Goal: Transaction & Acquisition: Purchase product/service

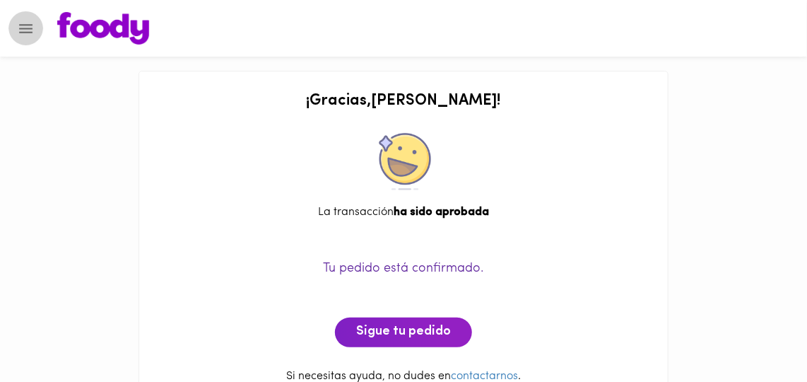
click at [23, 29] on icon "Menu" at bounding box center [26, 29] width 18 height 18
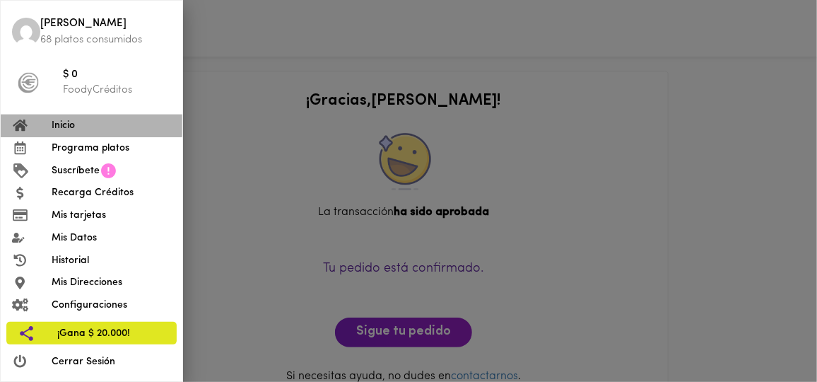
click at [64, 122] on span "Inicio" at bounding box center [111, 125] width 119 height 15
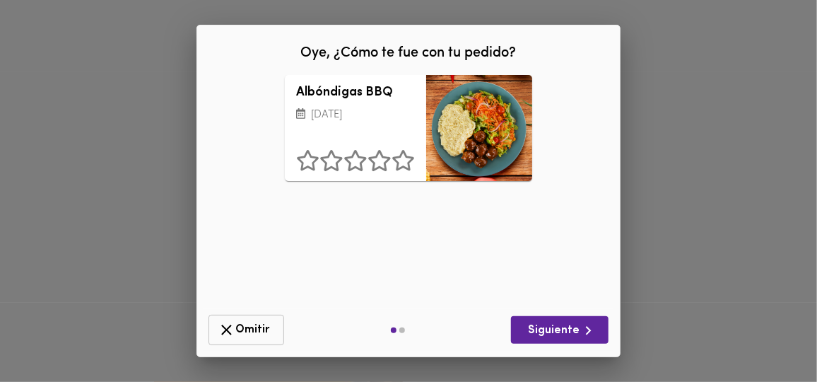
click at [230, 336] on icon "button" at bounding box center [227, 330] width 18 height 18
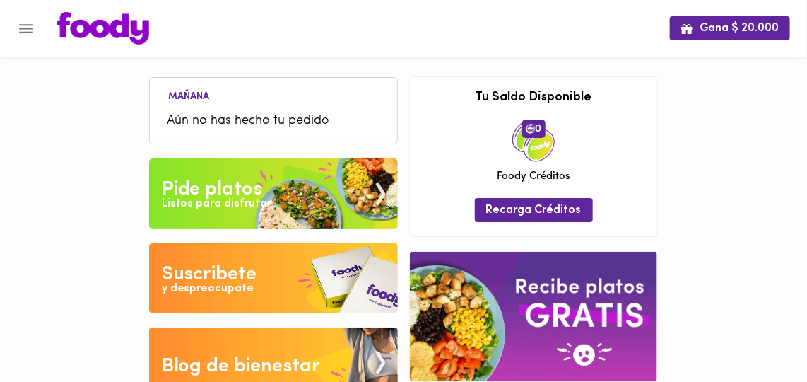
click at [228, 188] on div "Pide platos" at bounding box center [212, 189] width 101 height 28
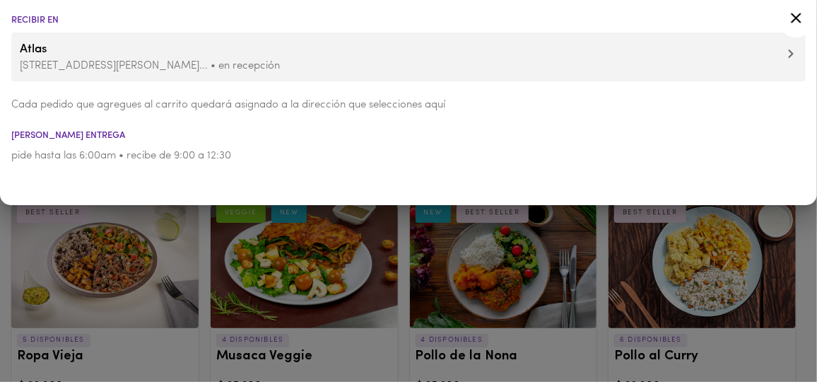
click at [531, 280] on div at bounding box center [408, 191] width 817 height 382
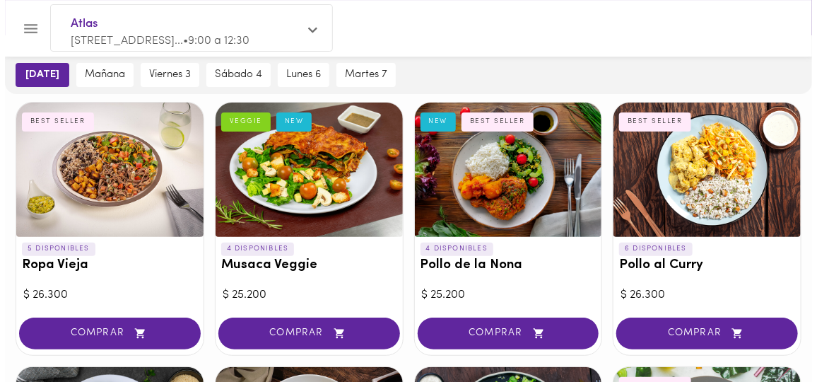
scroll to position [83, 0]
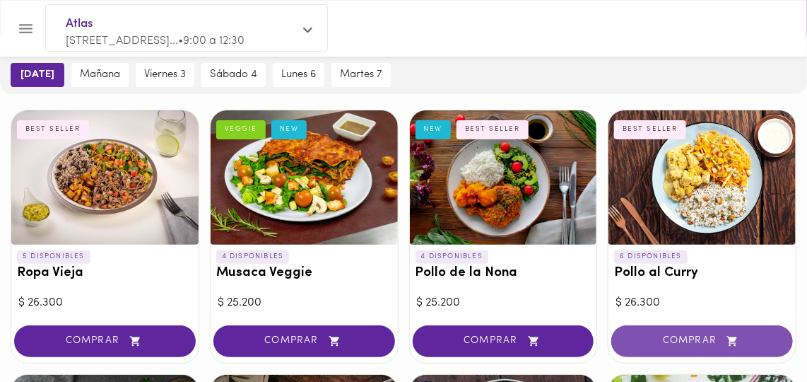
click at [656, 340] on span "COMPRAR" at bounding box center [702, 341] width 146 height 12
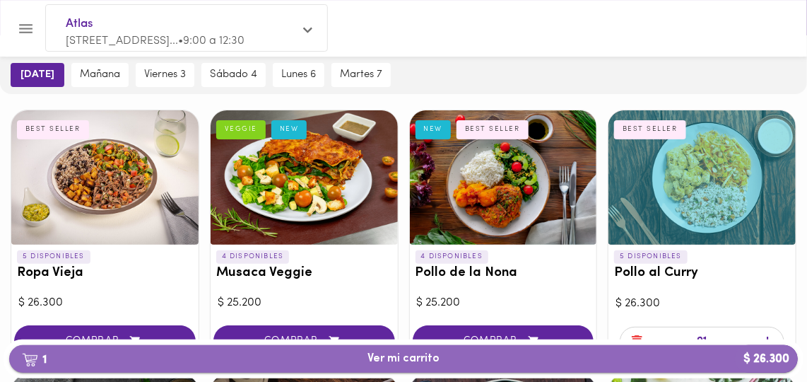
click at [433, 357] on span "1 Ver mi carrito $ 26.300" at bounding box center [403, 358] width 72 height 13
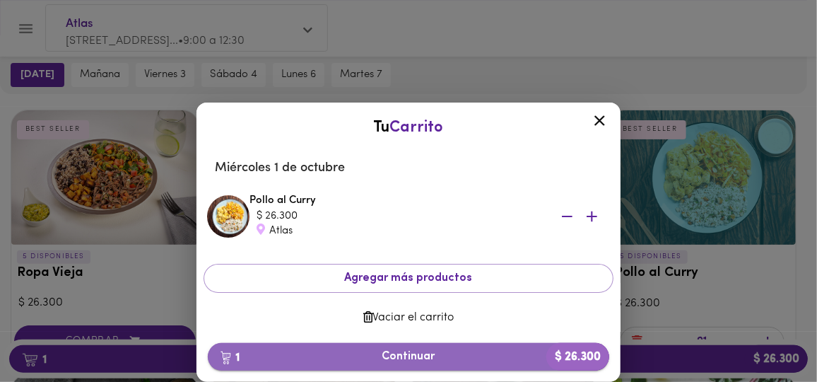
click at [430, 353] on span "1 Continuar $ 26.300" at bounding box center [408, 356] width 379 height 13
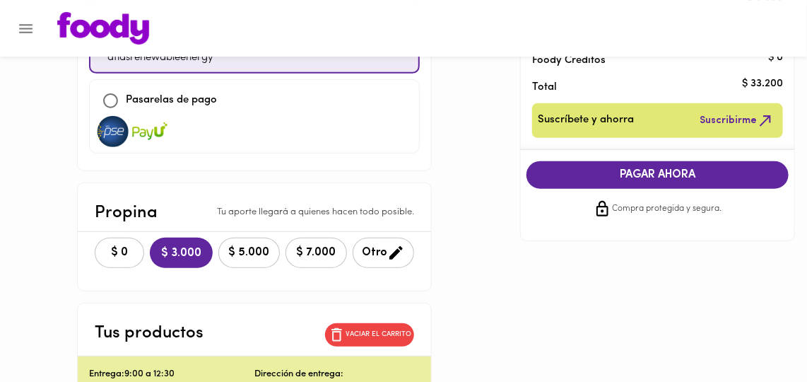
scroll to position [196, 0]
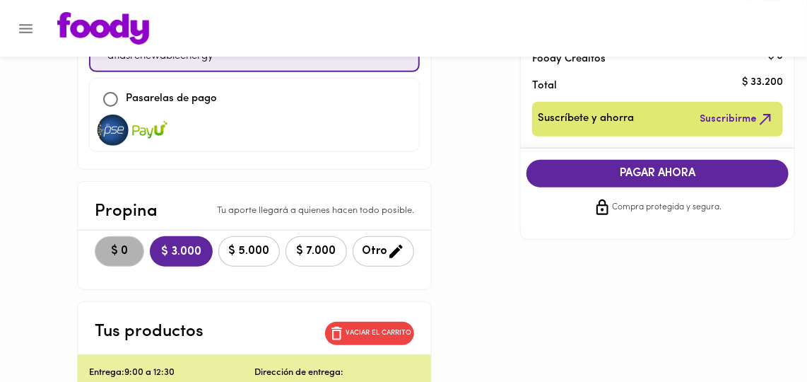
click at [104, 249] on span "$ 0" at bounding box center [119, 250] width 31 height 13
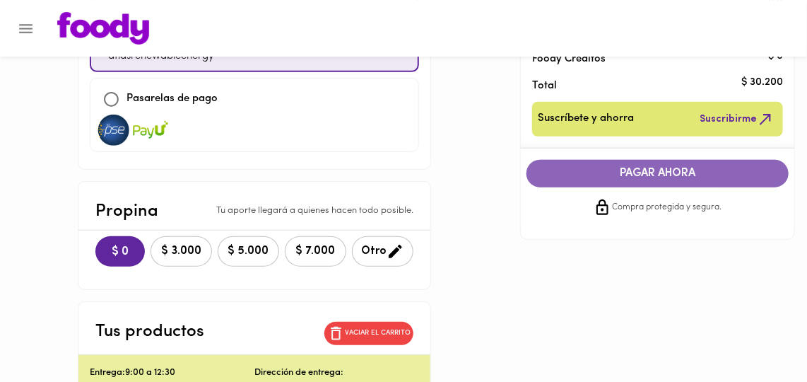
click at [643, 170] on span "PAGAR AHORA" at bounding box center [658, 173] width 235 height 13
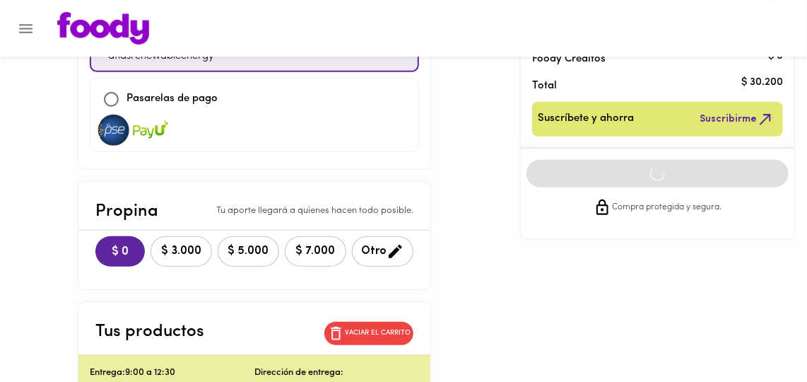
scroll to position [35, 0]
